Goal: Check status

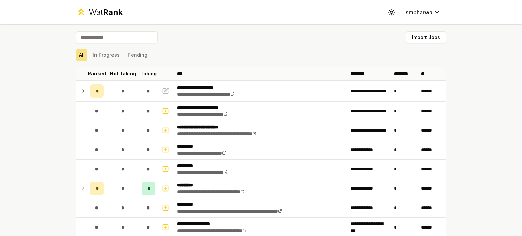
drag, startPoint x: 81, startPoint y: 189, endPoint x: 56, endPoint y: 180, distance: 26.0
click at [56, 180] on div "**********" at bounding box center [261, 118] width 522 height 236
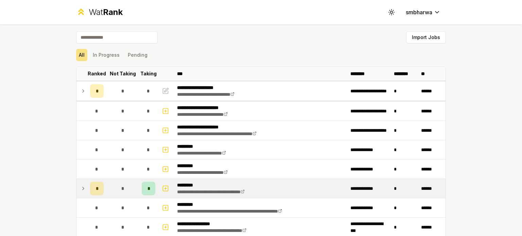
click at [81, 189] on icon at bounding box center [83, 189] width 5 height 8
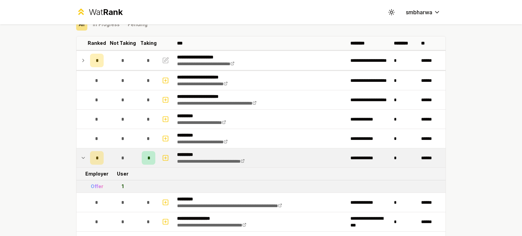
scroll to position [31, 0]
click at [148, 156] on span "*" at bounding box center [149, 157] width 2 height 7
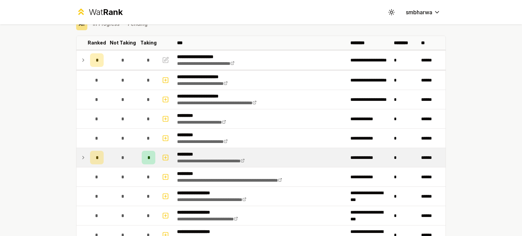
click at [148, 156] on span "*" at bounding box center [149, 157] width 2 height 7
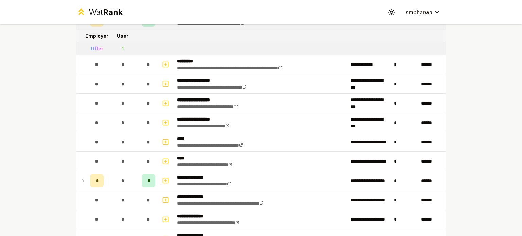
scroll to position [169, 0]
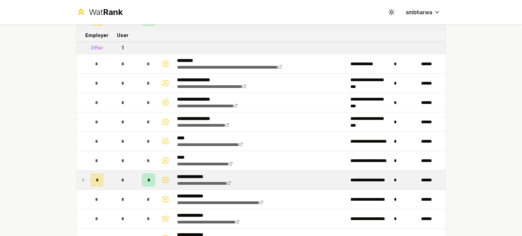
click at [81, 179] on icon at bounding box center [83, 180] width 5 height 8
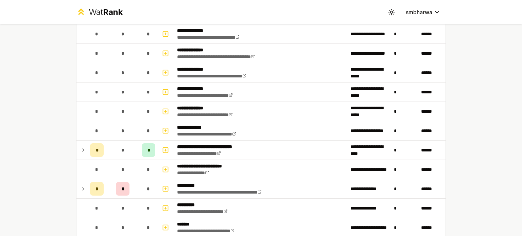
scroll to position [383, 0]
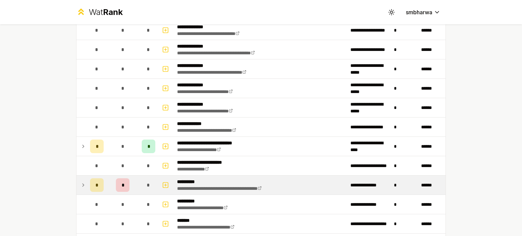
click at [82, 181] on icon at bounding box center [83, 185] width 5 height 8
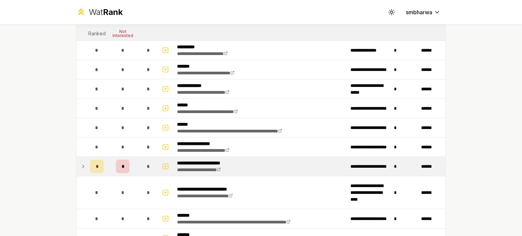
scroll to position [580, 0]
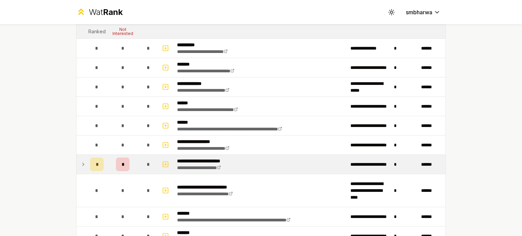
click at [81, 161] on icon at bounding box center [83, 165] width 5 height 8
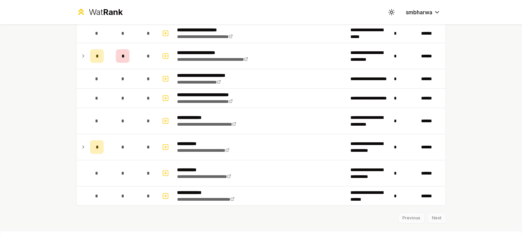
scroll to position [1135, 0]
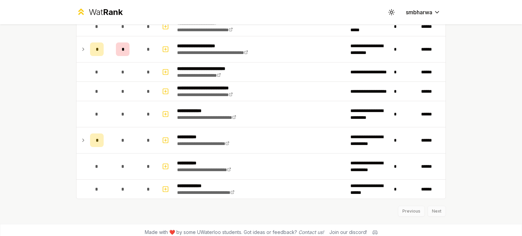
click at [430, 204] on div "Previous Next" at bounding box center [261, 208] width 370 height 18
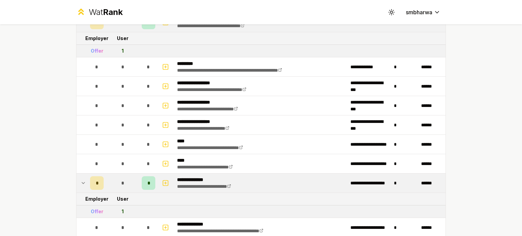
scroll to position [0, 0]
